Goal: Transaction & Acquisition: Obtain resource

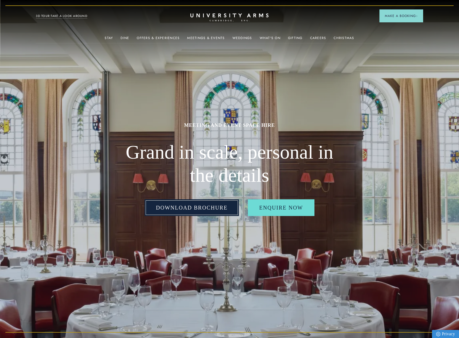
click at [221, 214] on link "Download Brochure" at bounding box center [192, 208] width 94 height 17
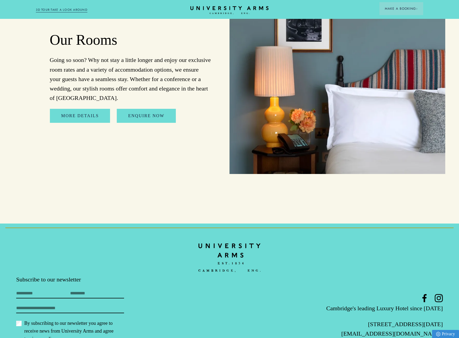
scroll to position [2632, 0]
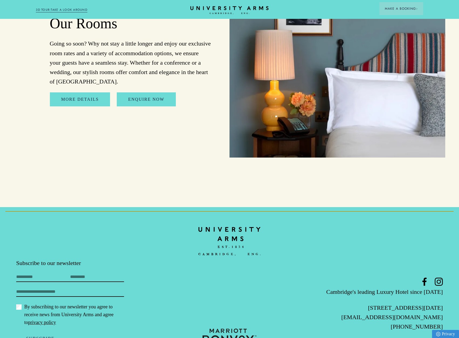
click at [38, 11] on link "3D TOUR:TAKE A LOOK AROUND" at bounding box center [61, 10] width 51 height 5
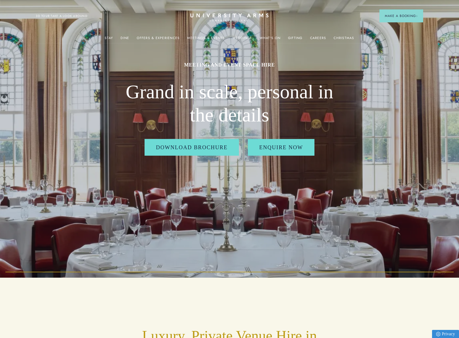
scroll to position [0, 0]
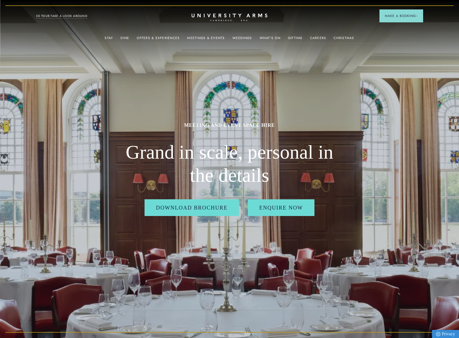
click at [228, 22] on icon "CAMBRIDGE’S LEADING LUXURY HOTEL SINCE [DATE]" at bounding box center [229, 17] width 76 height 8
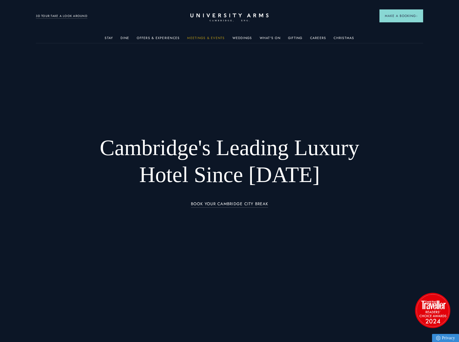
click at [192, 37] on link "Meetings & Events" at bounding box center [205, 39] width 37 height 7
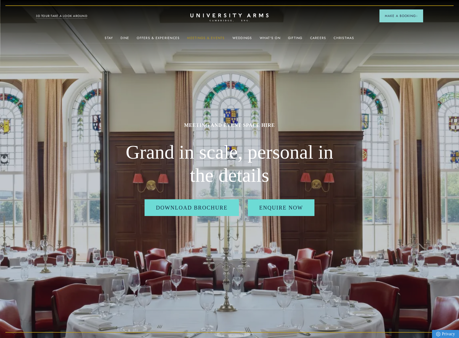
click at [212, 38] on link "Meetings & Events" at bounding box center [205, 39] width 37 height 7
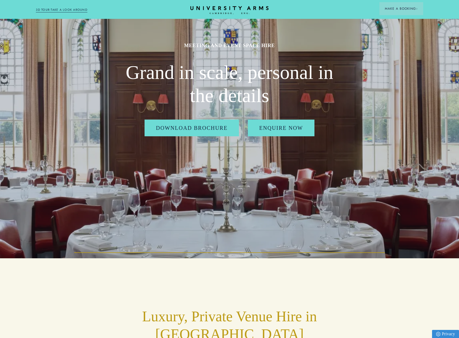
scroll to position [81, 0]
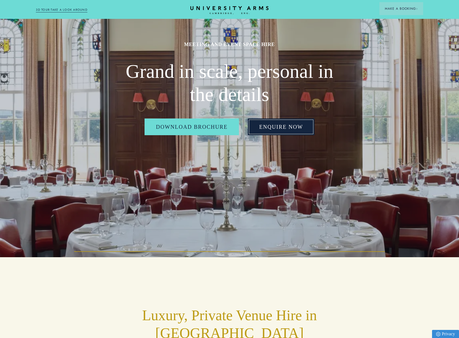
click at [274, 126] on link "Enquire Now" at bounding box center [281, 127] width 67 height 17
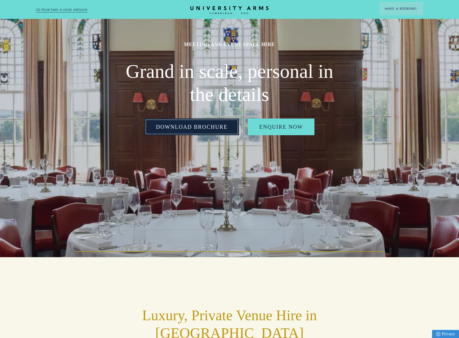
click at [181, 127] on link "Download Brochure" at bounding box center [192, 127] width 94 height 17
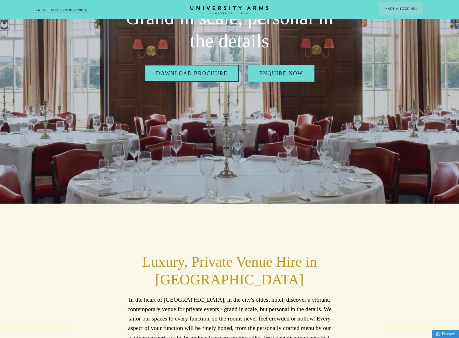
scroll to position [135, 0]
click at [81, 8] on link "3D TOUR:TAKE A LOOK AROUND" at bounding box center [61, 10] width 51 height 5
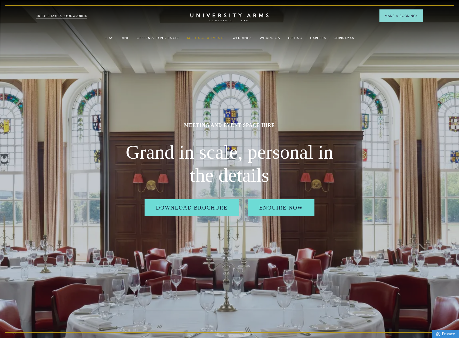
click at [215, 39] on link "Meetings & Events" at bounding box center [205, 39] width 37 height 7
click at [217, 37] on link "Meetings & Events" at bounding box center [205, 39] width 37 height 7
click at [201, 38] on link "Meetings & Events" at bounding box center [205, 39] width 37 height 7
click at [200, 38] on link "Meetings & Events" at bounding box center [205, 39] width 37 height 7
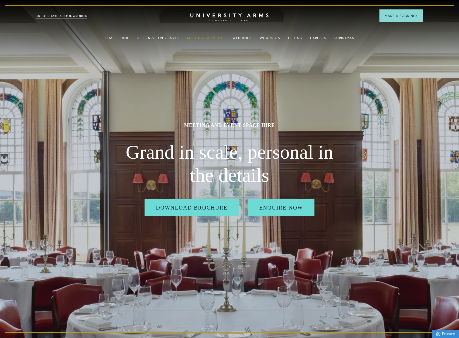
click at [200, 38] on link "Meetings & Events" at bounding box center [205, 39] width 37 height 7
click at [261, 214] on link "Enquire Now" at bounding box center [281, 208] width 67 height 17
